Goal: Task Accomplishment & Management: Use online tool/utility

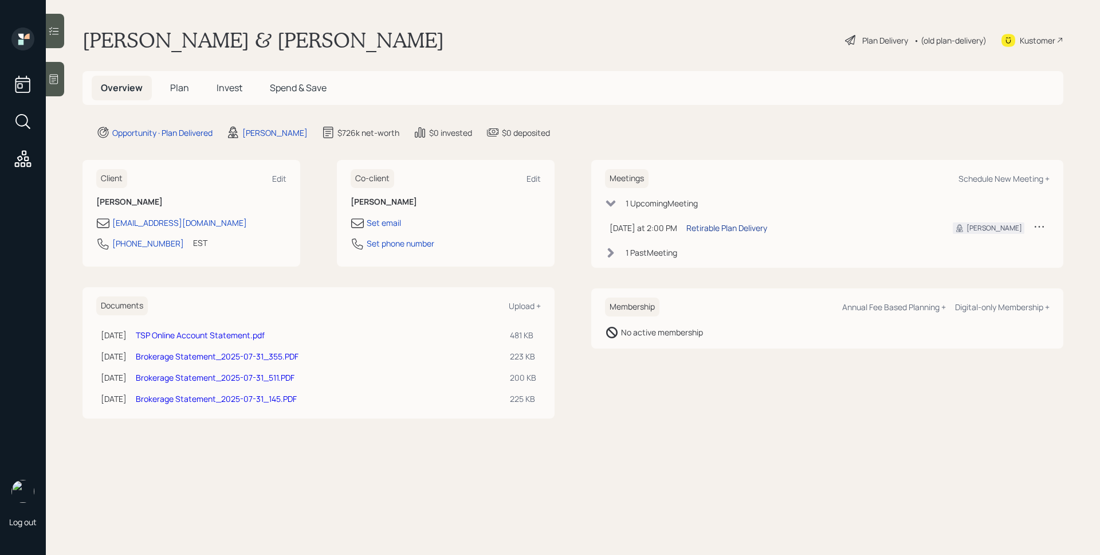
click at [748, 226] on div "Retirable Plan Delivery" at bounding box center [727, 228] width 81 height 12
click at [183, 85] on span "Plan" at bounding box center [179, 87] width 19 height 13
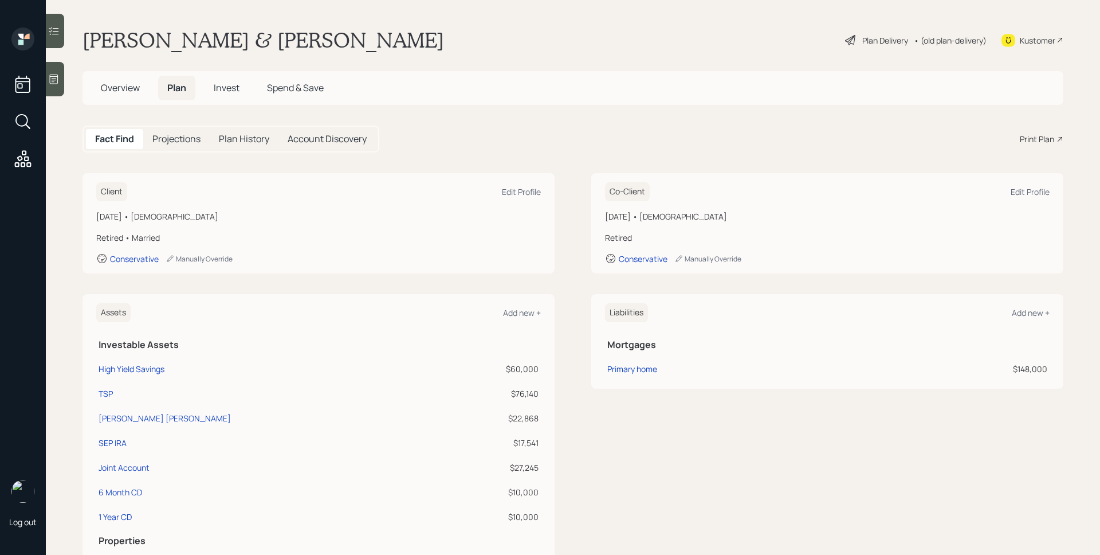
click at [1045, 140] on div "Print Plan" at bounding box center [1037, 139] width 34 height 12
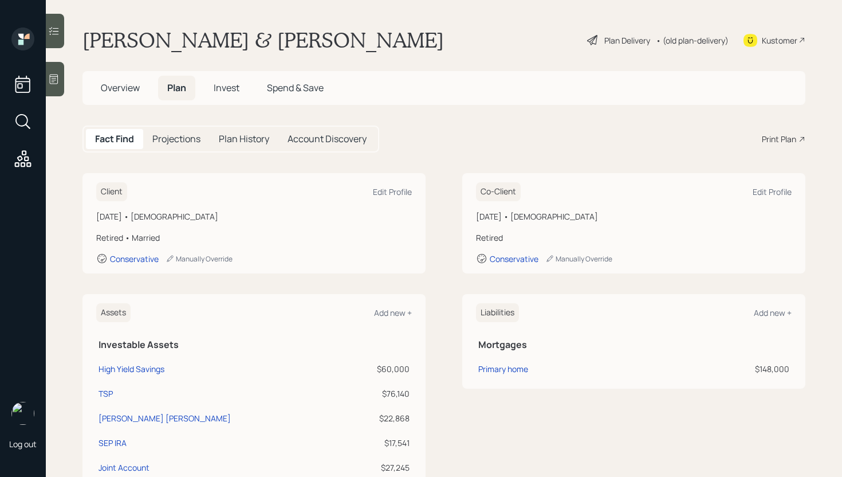
click at [623, 34] on div "Plan Delivery" at bounding box center [628, 40] width 46 height 12
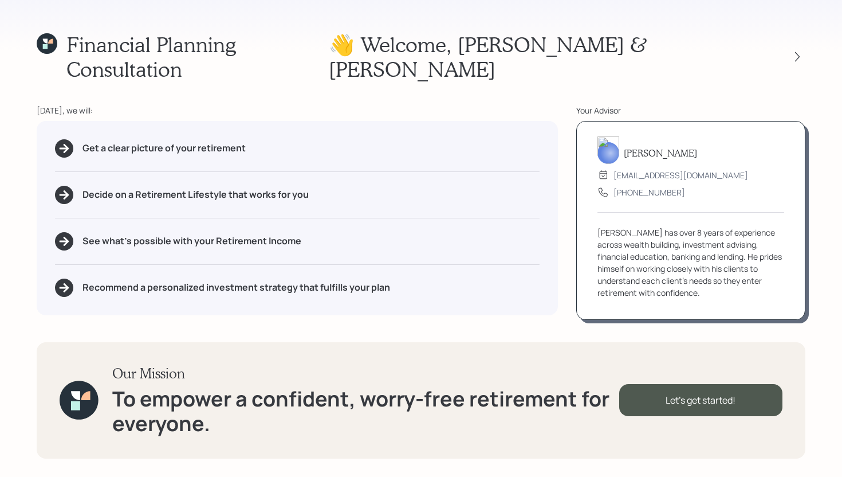
click at [807, 41] on div "Financial Planning Consultation 👋 Welcome , [PERSON_NAME] & [PERSON_NAME] [DATE…" at bounding box center [421, 238] width 842 height 477
click at [803, 51] on icon at bounding box center [797, 56] width 11 height 11
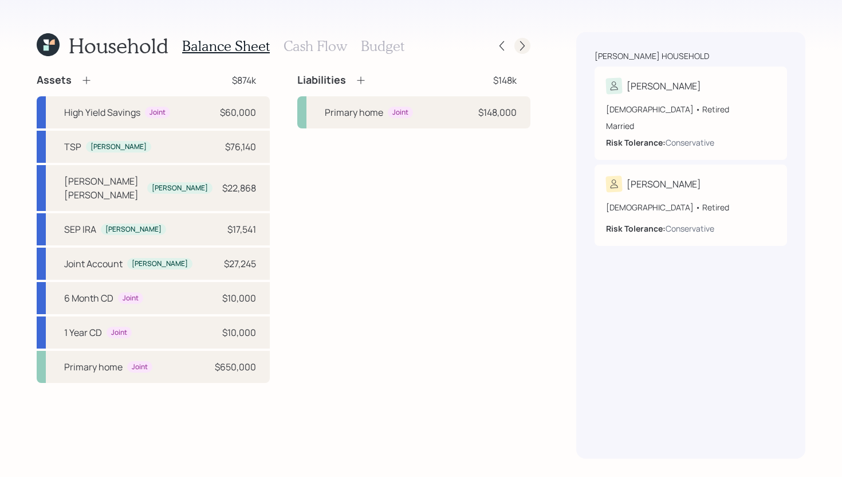
click at [524, 42] on icon at bounding box center [522, 45] width 11 height 11
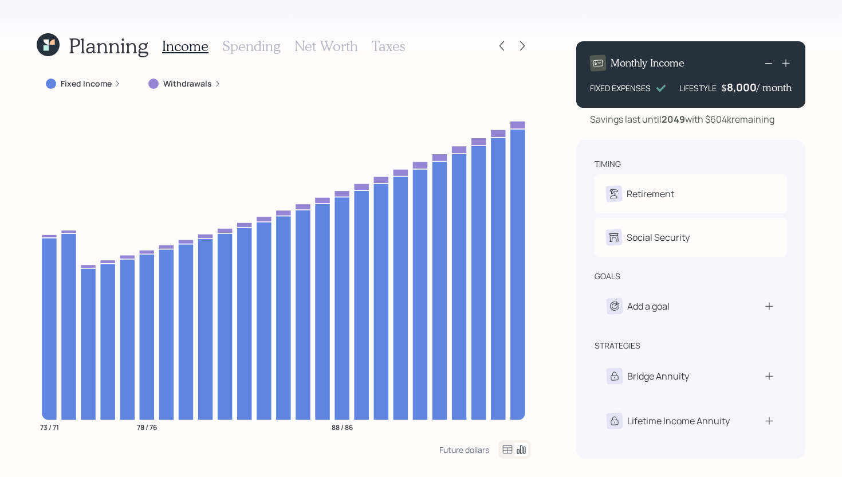
click at [46, 44] on icon at bounding box center [48, 44] width 23 height 23
